Goal: Transaction & Acquisition: Purchase product/service

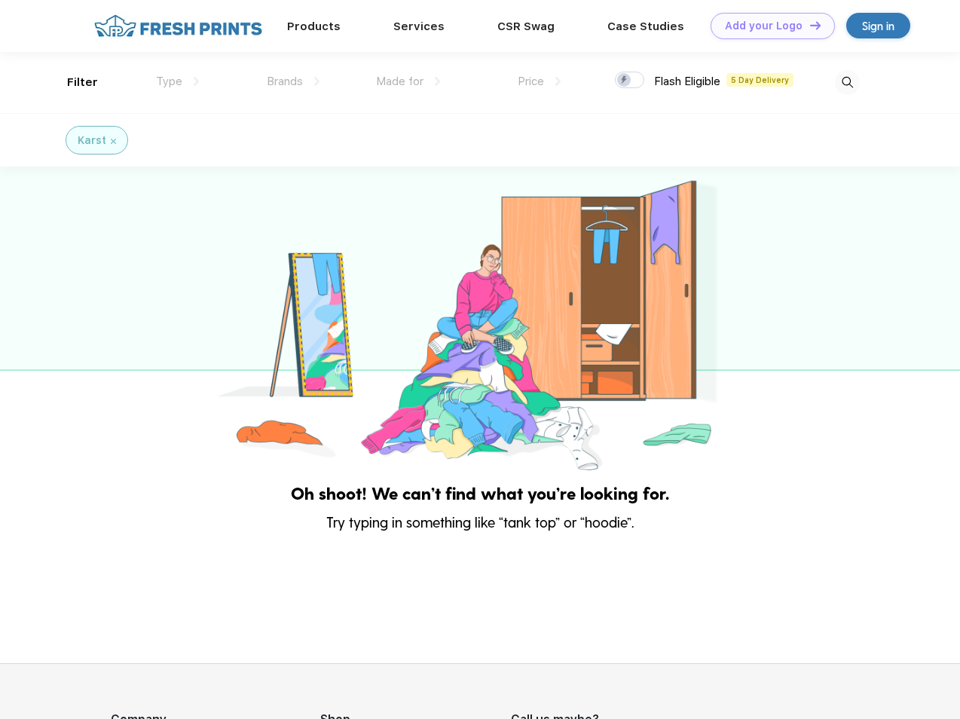
click at [767, 26] on link "Add your Logo Design Tool" at bounding box center [772, 26] width 124 height 26
click at [0, 0] on div "Design Tool" at bounding box center [0, 0] width 0 height 0
click at [808, 25] on link "Add your Logo Design Tool" at bounding box center [772, 26] width 124 height 26
click at [72, 82] on div "Filter" at bounding box center [82, 82] width 31 height 17
click at [178, 81] on span "Type" at bounding box center [169, 82] width 26 height 14
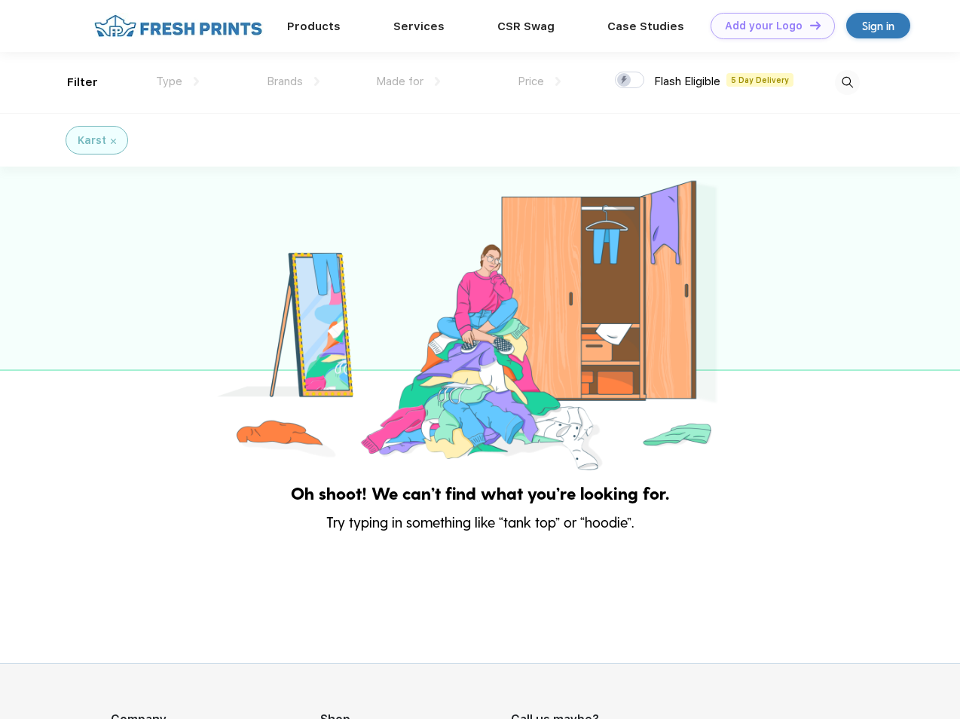
click at [293, 81] on span "Brands" at bounding box center [285, 82] width 36 height 14
click at [408, 81] on span "Made for" at bounding box center [399, 82] width 47 height 14
click at [539, 81] on span "Price" at bounding box center [531, 82] width 26 height 14
click at [630, 81] on div at bounding box center [629, 80] width 29 height 17
click at [625, 81] on input "checkbox" at bounding box center [620, 76] width 10 height 10
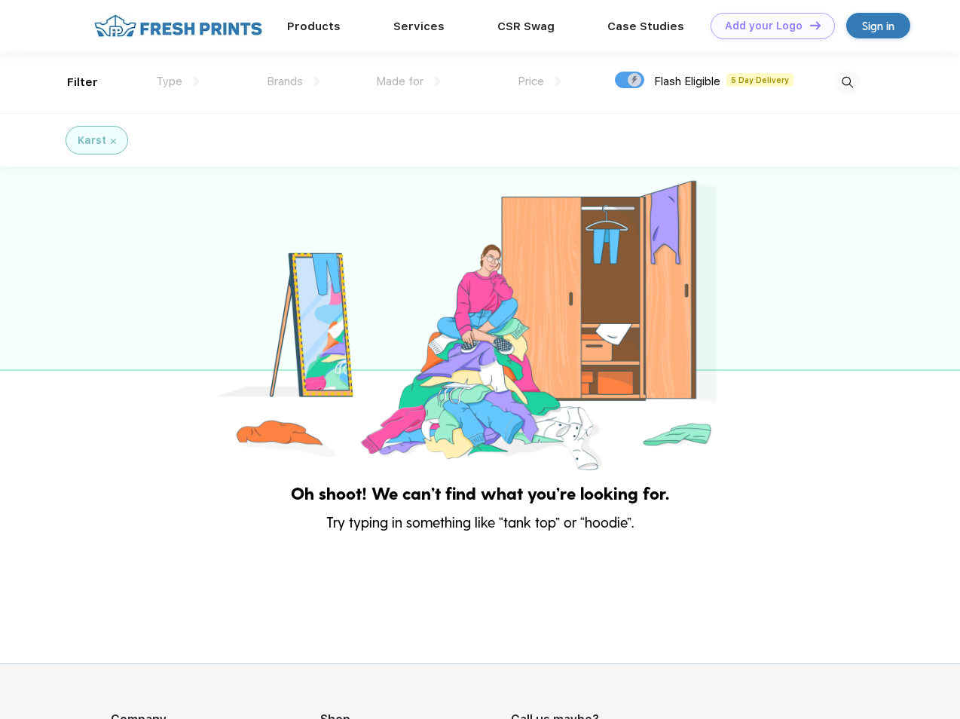
click at [847, 82] on img at bounding box center [847, 82] width 25 height 25
